Goal: Check status

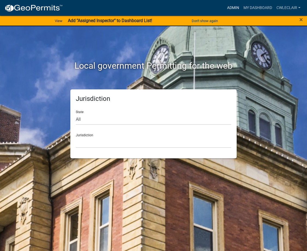
click at [236, 7] on link "Admin" at bounding box center [233, 8] width 16 height 10
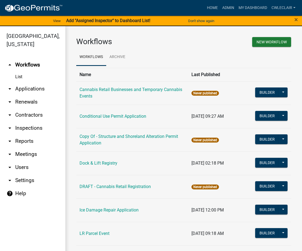
click at [27, 86] on link "arrow_drop_down Applications" at bounding box center [32, 88] width 65 height 13
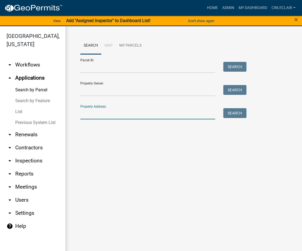
click at [88, 114] on input "Property Address:" at bounding box center [147, 113] width 135 height 11
type input "62362"
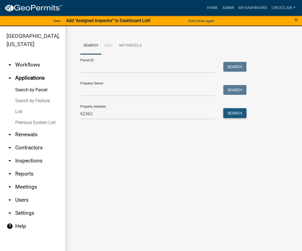
click at [240, 110] on button "Search" at bounding box center [234, 113] width 23 height 10
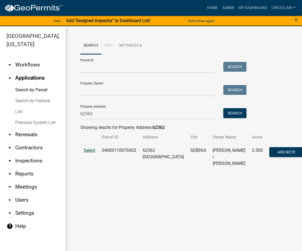
click at [85, 151] on span "Select" at bounding box center [90, 150] width 12 height 5
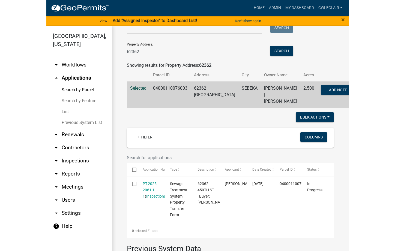
scroll to position [93, 0]
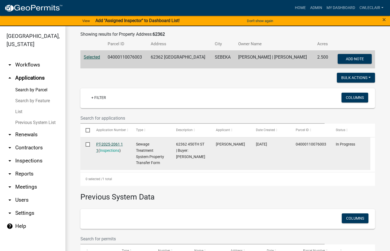
click at [107, 144] on link "PT-2025-2061 1 1" at bounding box center [109, 147] width 27 height 11
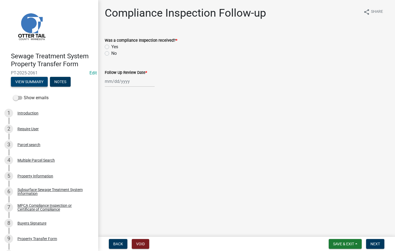
click at [38, 82] on button "View Summary" at bounding box center [29, 82] width 37 height 10
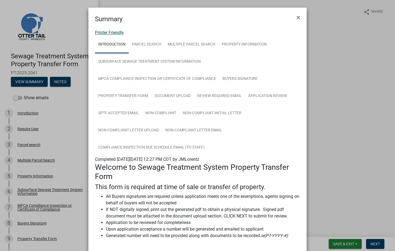
click at [110, 32] on link "Printer Friendly" at bounding box center [109, 32] width 29 height 5
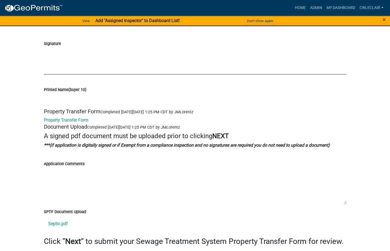
scroll to position [1918, 0]
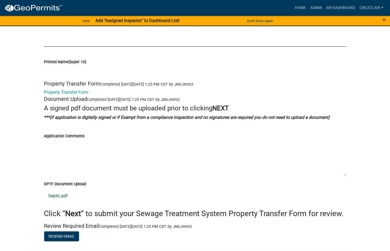
click at [61, 203] on link "Septic.pdf" at bounding box center [195, 195] width 303 height 13
